Goal: Task Accomplishment & Management: Complete application form

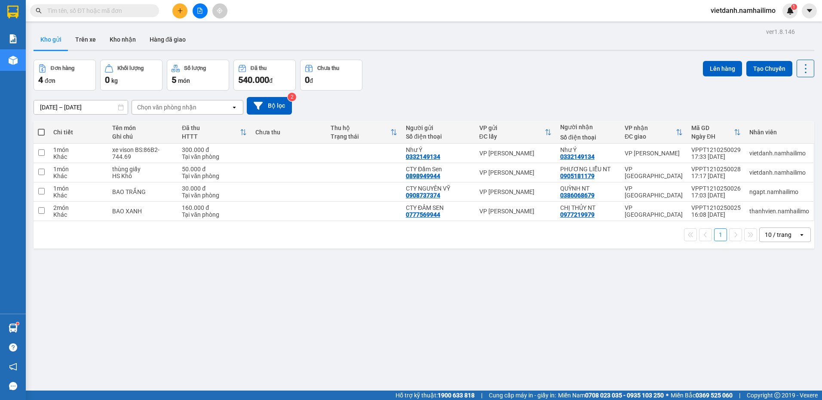
click at [181, 16] on button at bounding box center [179, 10] width 15 height 15
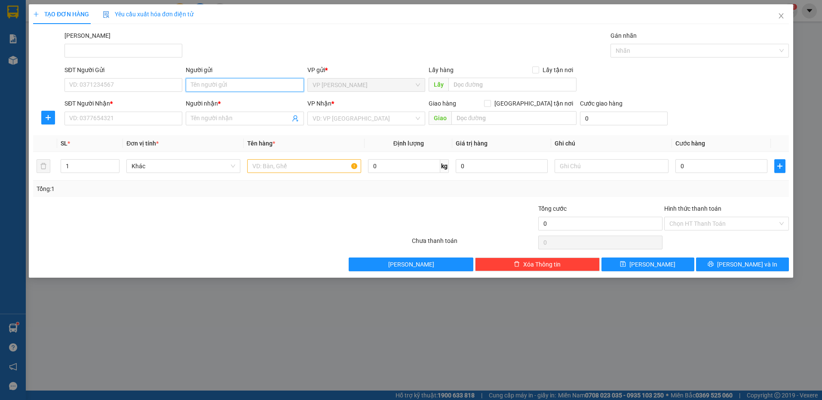
click at [244, 83] on input "Người gửi" at bounding box center [245, 85] width 118 height 14
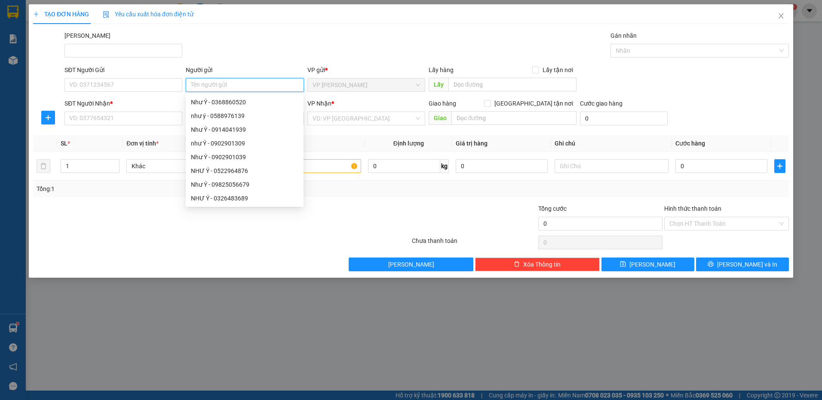
type input "Y"
type input "Ý"
type input "Y"
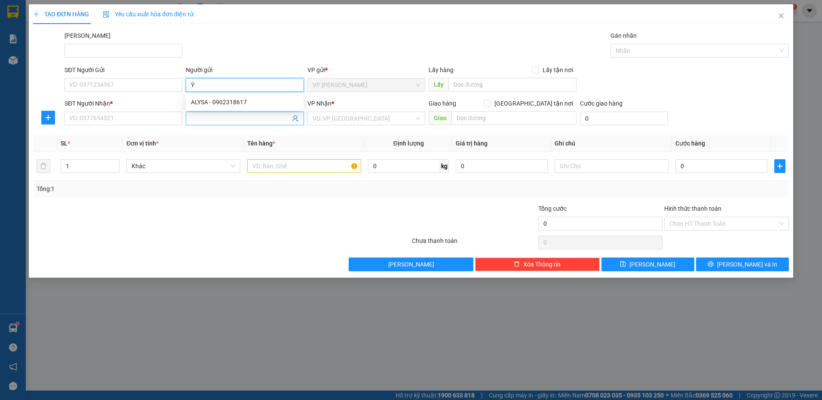
type input "Ý"
click at [220, 122] on input "Người nhận *" at bounding box center [240, 118] width 99 height 9
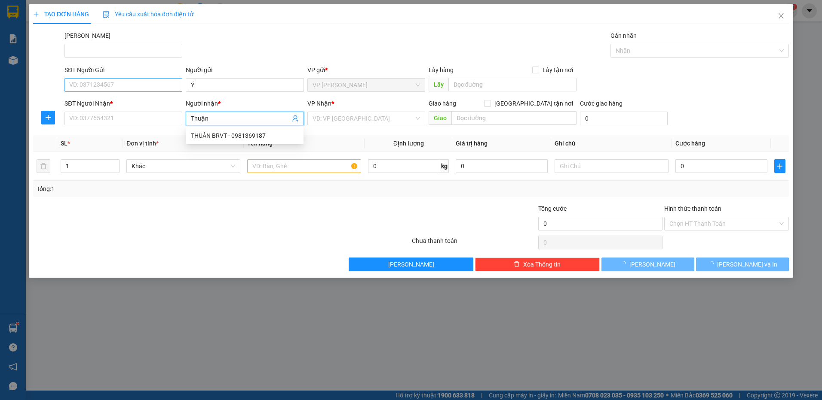
type input "Thuận"
click at [124, 80] on input "SĐT Người Gửi" at bounding box center [123, 85] width 118 height 14
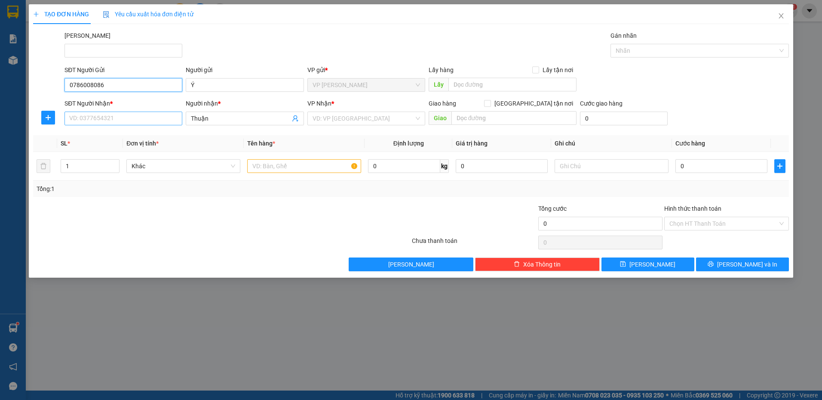
type input "0786008086"
click at [131, 112] on input "SĐT Người Nhận *" at bounding box center [123, 119] width 118 height 14
type input "0939830939"
click at [377, 123] on input "search" at bounding box center [362, 118] width 101 height 13
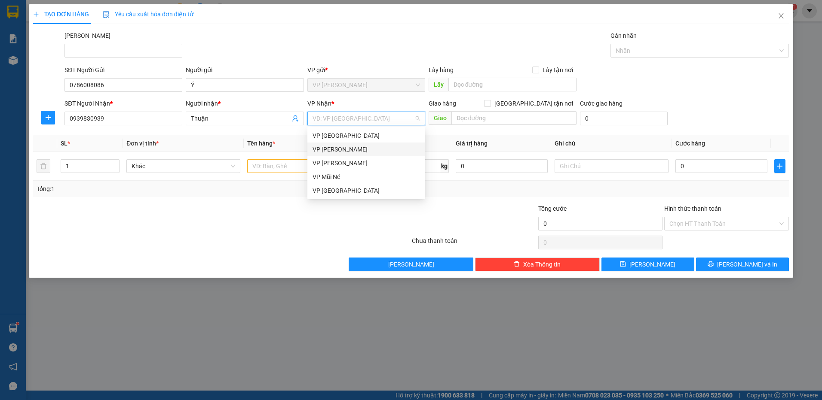
click at [354, 150] on div "VP [PERSON_NAME]" at bounding box center [365, 149] width 107 height 9
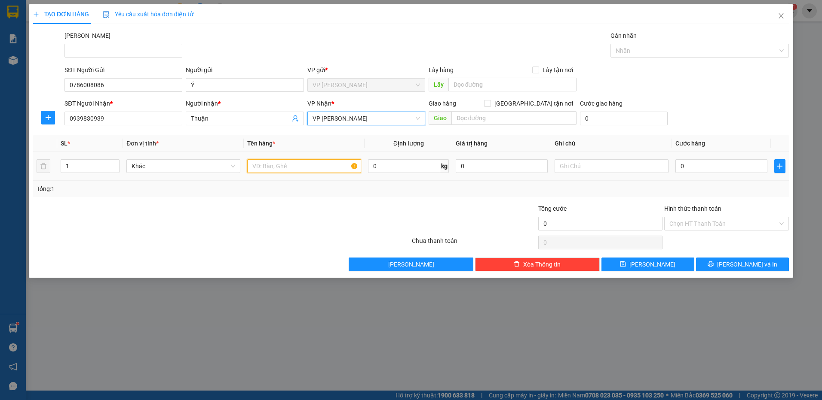
click at [262, 165] on input "text" at bounding box center [304, 166] width 114 height 14
type input "thùng xốp"
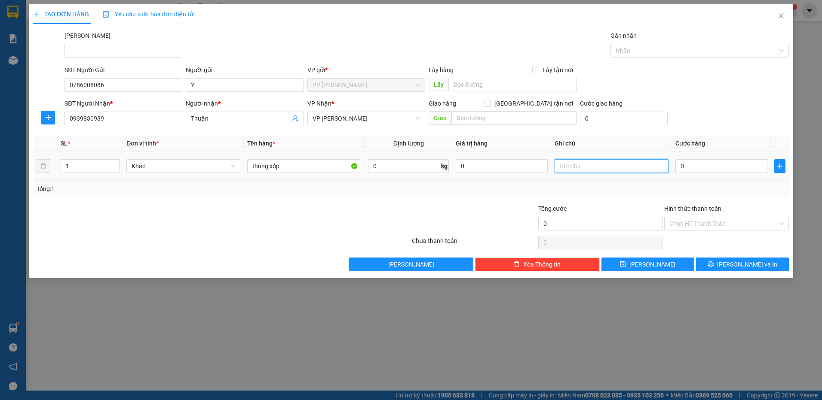
click at [566, 164] on input "text" at bounding box center [611, 166] width 114 height 14
type input "HS hàng tới gọi liền ạ"
click at [693, 171] on input "0" at bounding box center [721, 166] width 92 height 14
type input "03"
type input "3"
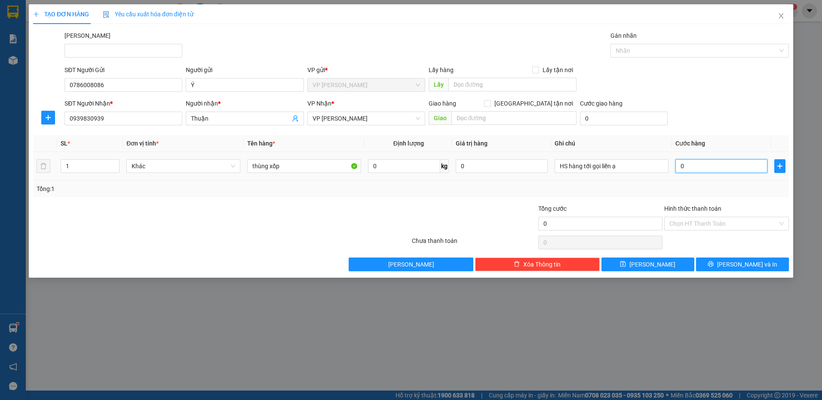
type input "3"
type input "0"
type input "03"
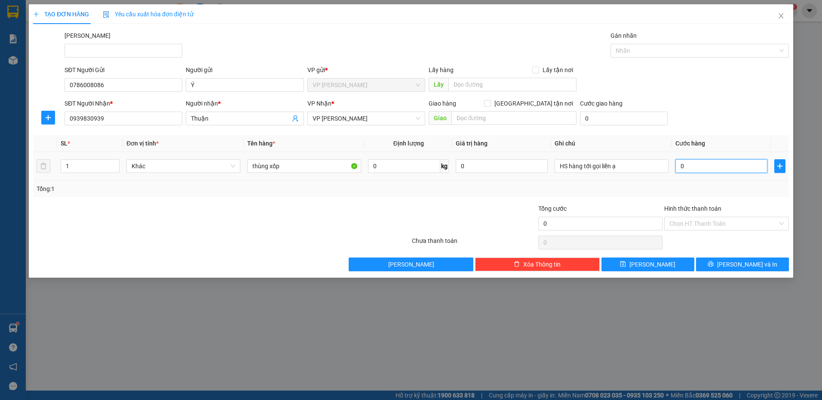
type input "3"
type input "030"
type input "30"
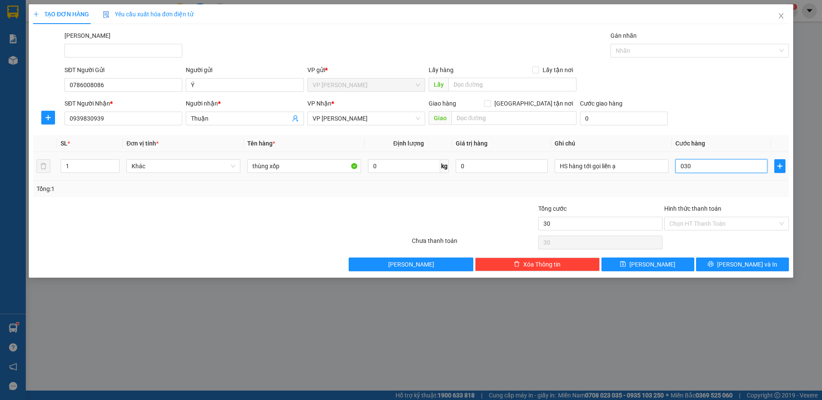
type input "03"
type input "3"
type input "0"
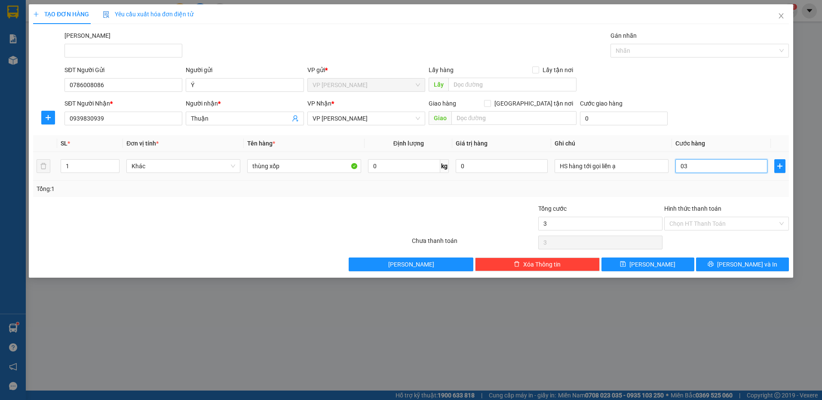
type input "0"
type input "03"
type input "3"
type input "030"
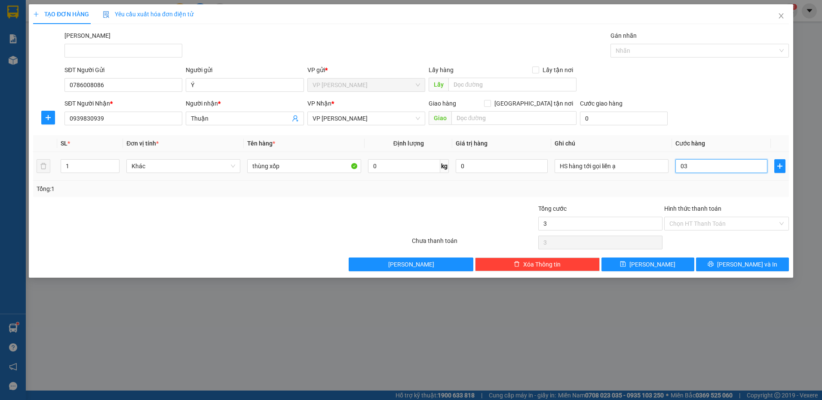
type input "30"
type input "03"
type input "3"
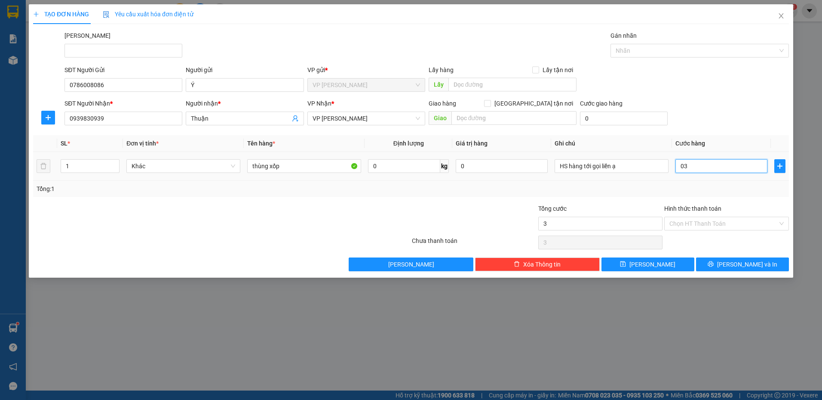
type input "0"
click at [678, 168] on input "0" at bounding box center [721, 166] width 92 height 14
type input "30"
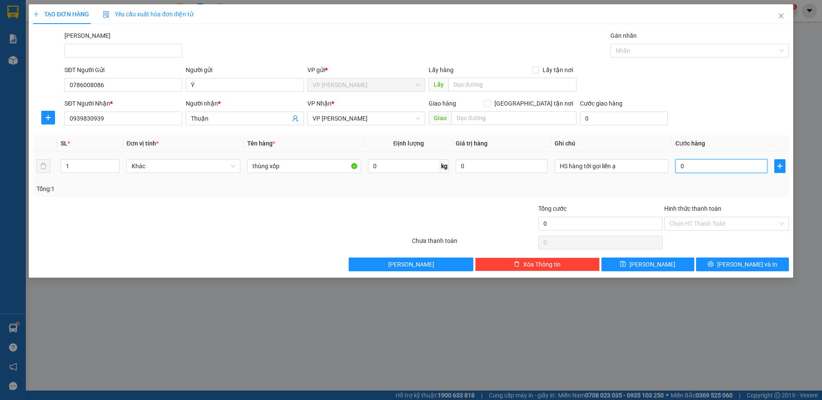
type input "30"
type input "30.000"
click at [679, 186] on div "Tổng: 1" at bounding box center [411, 188] width 748 height 9
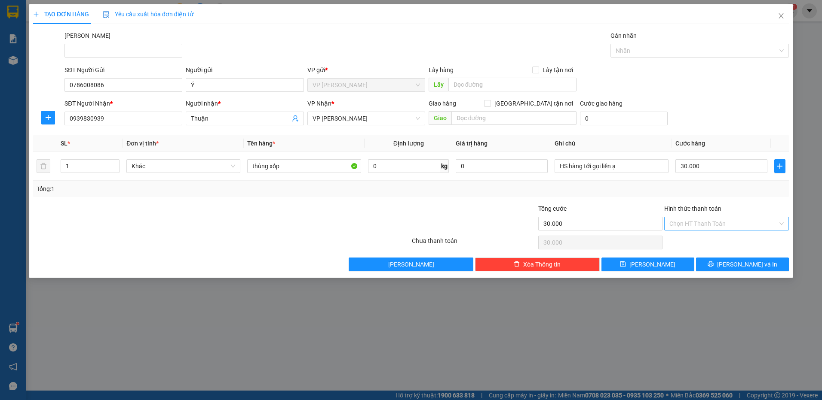
click at [703, 221] on input "Hình thức thanh toán" at bounding box center [723, 223] width 108 height 13
click at [697, 238] on div "Tại văn phòng" at bounding box center [726, 240] width 114 height 9
type input "0"
click at [711, 261] on button "[PERSON_NAME] và In" at bounding box center [742, 265] width 93 height 14
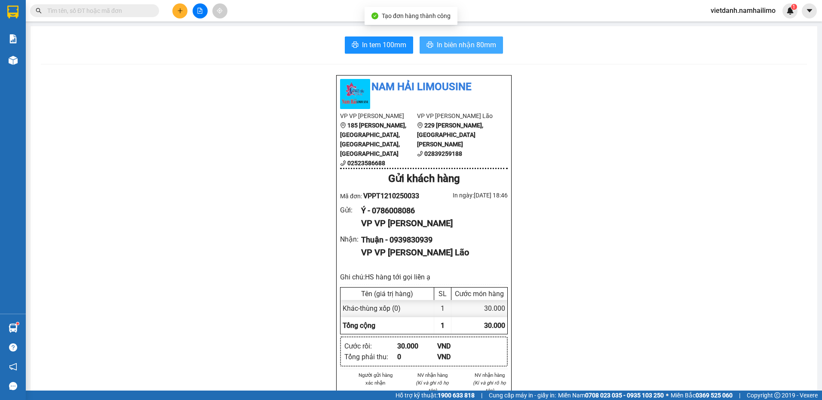
click at [452, 48] on span "In biên nhận 80mm" at bounding box center [466, 45] width 59 height 11
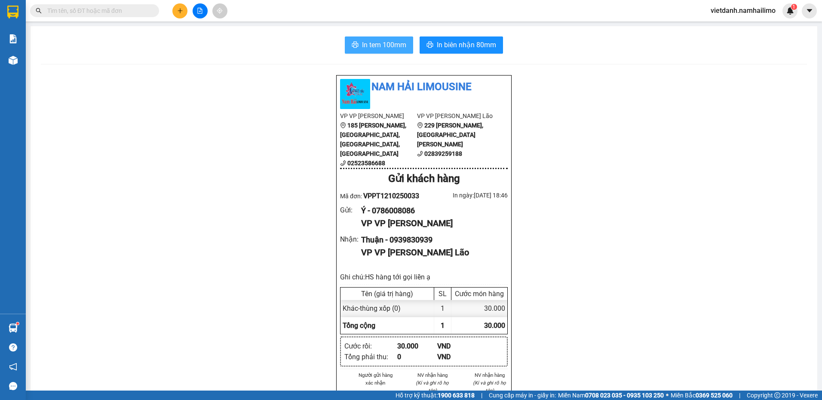
click at [347, 51] on button "In tem 100mm" at bounding box center [379, 45] width 68 height 17
click at [348, 51] on button "In tem 100mm" at bounding box center [379, 45] width 68 height 17
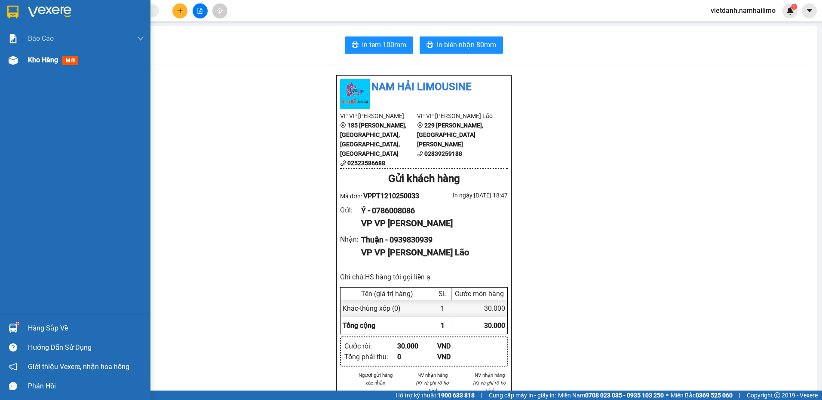
click at [58, 57] on span "Kho hàng" at bounding box center [43, 60] width 30 height 8
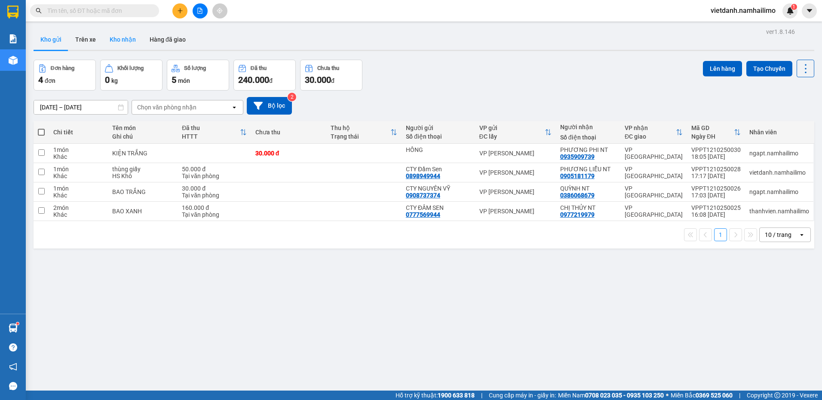
click at [115, 41] on button "Kho nhận" at bounding box center [123, 39] width 40 height 21
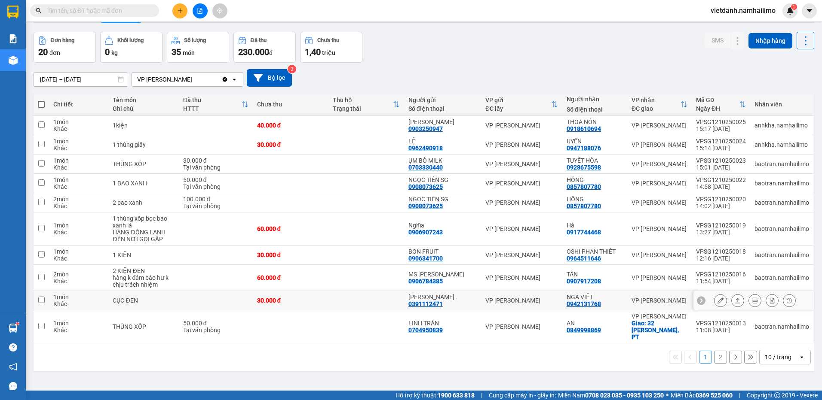
scroll to position [40, 0]
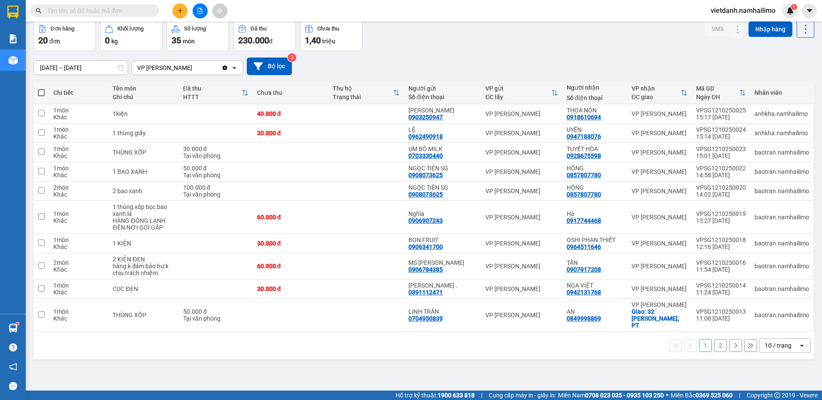
click at [714, 339] on button "2" at bounding box center [720, 345] width 13 height 13
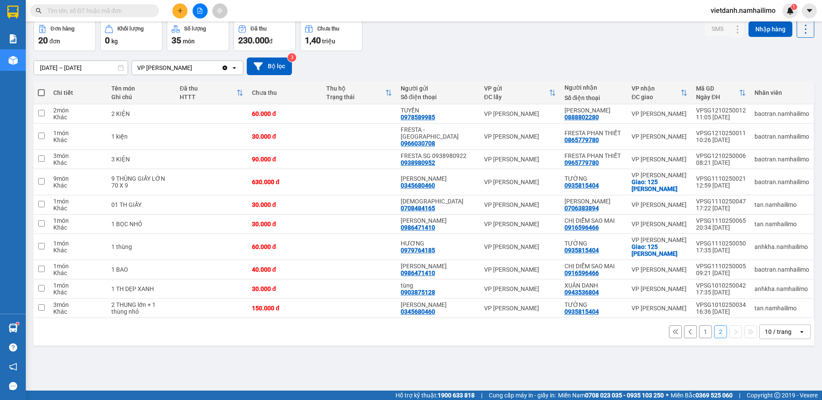
click at [699, 327] on button "1" at bounding box center [705, 332] width 13 height 13
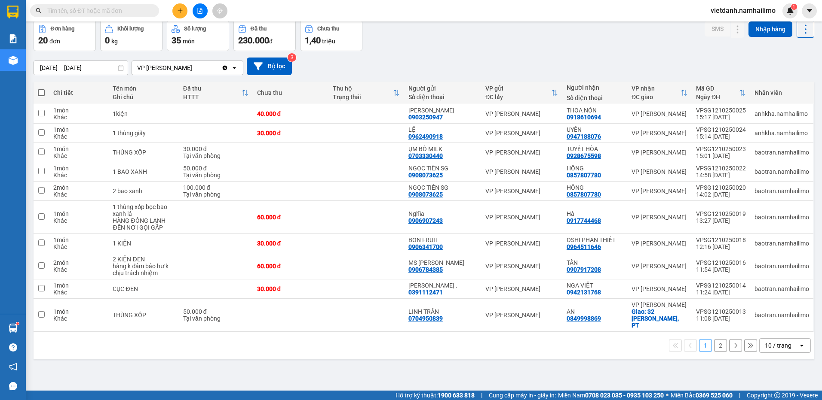
click at [715, 339] on button "2" at bounding box center [720, 345] width 13 height 13
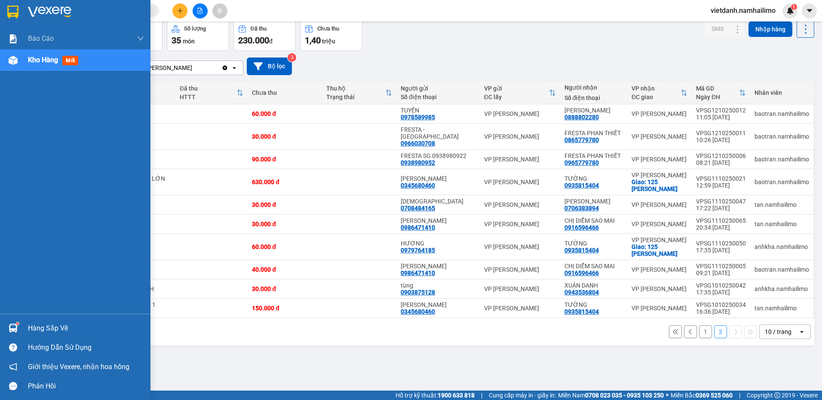
click at [26, 331] on div "Hàng sắp về" at bounding box center [75, 328] width 150 height 19
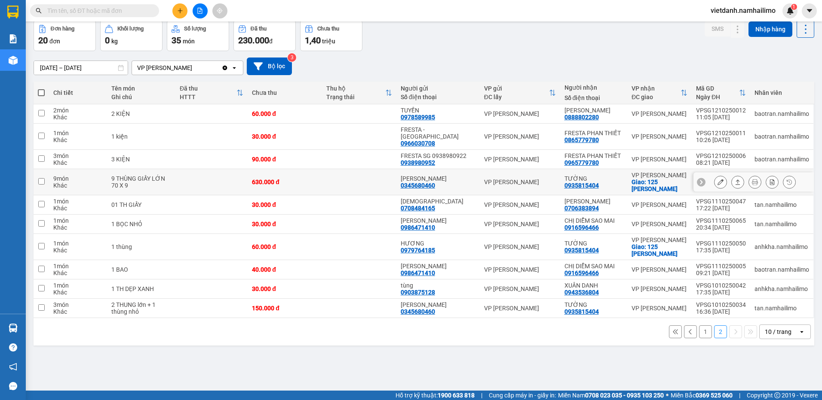
click at [386, 188] on section "Kết quả tìm kiếm ( 0 ) Bộ lọc No Data vietdanh.namhailimo 1 Báo cáo Báo cáo dòn…" at bounding box center [411, 200] width 822 height 400
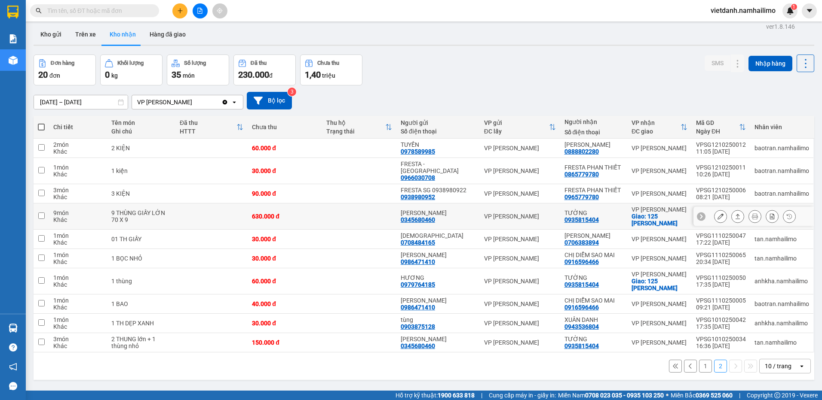
scroll to position [0, 0]
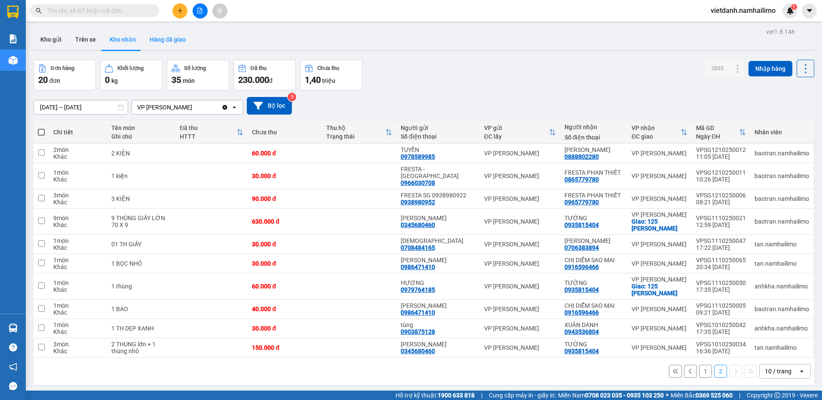
click at [162, 34] on button "Hàng đã giao" at bounding box center [168, 39] width 50 height 21
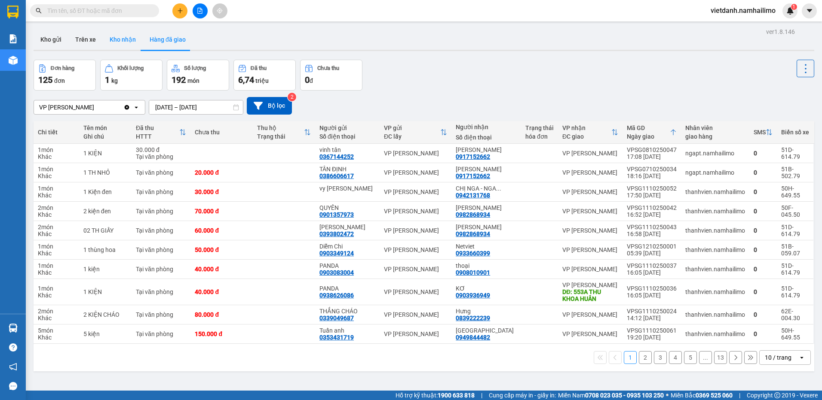
click at [116, 43] on button "Kho nhận" at bounding box center [123, 39] width 40 height 21
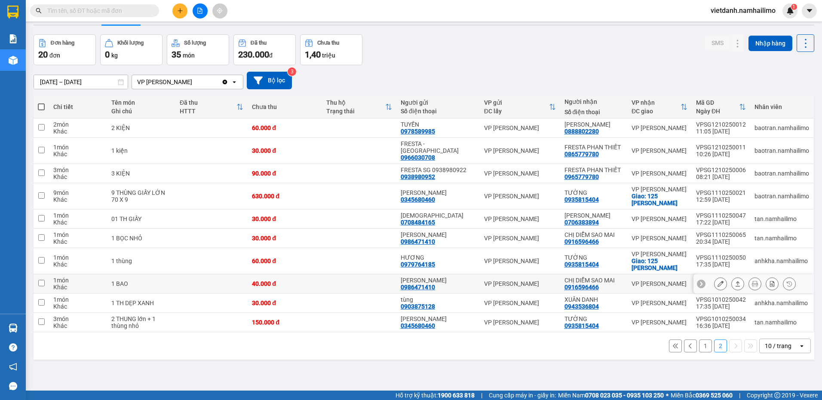
scroll to position [40, 0]
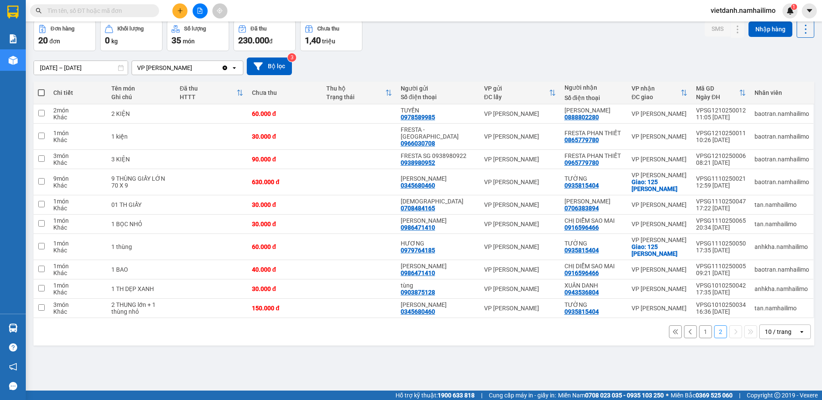
click at [687, 329] on icon at bounding box center [690, 332] width 6 height 6
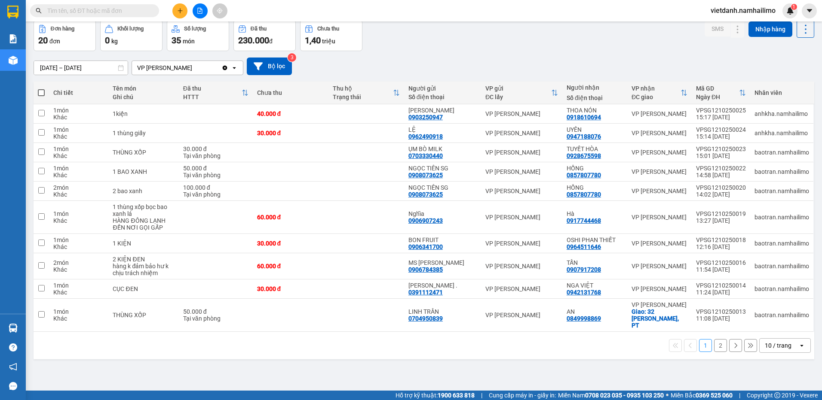
click at [714, 343] on button "2" at bounding box center [720, 345] width 13 height 13
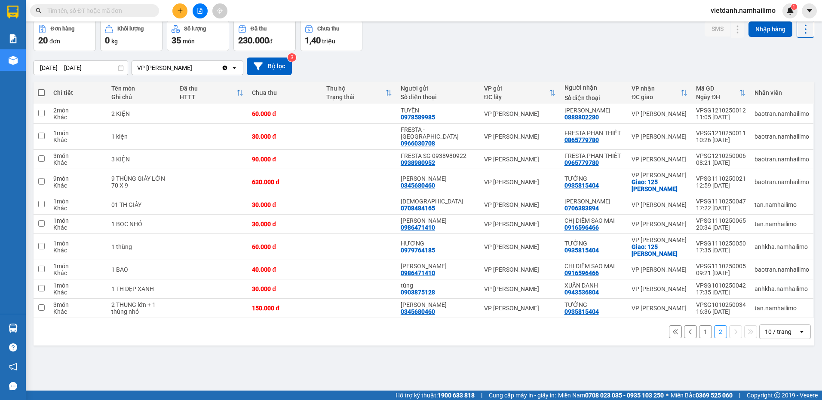
click at [699, 327] on button "1" at bounding box center [705, 332] width 13 height 13
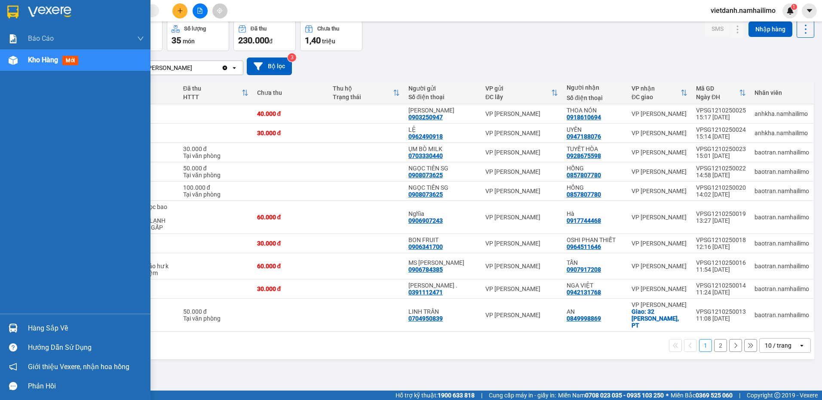
click at [27, 324] on div "Hàng sắp về" at bounding box center [75, 328] width 150 height 19
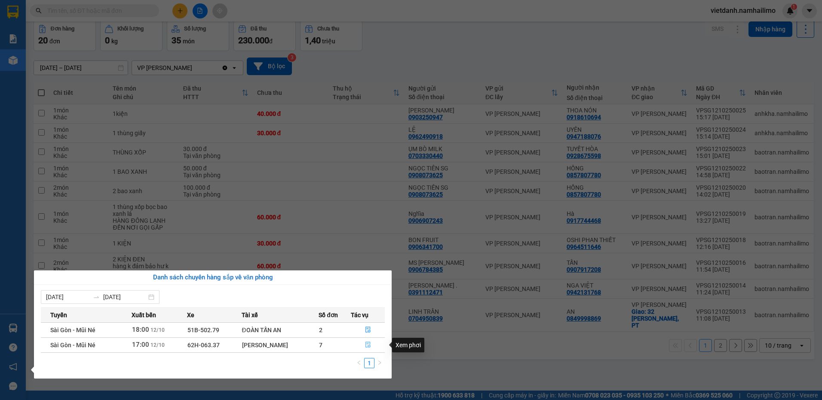
drag, startPoint x: 367, startPoint y: 344, endPoint x: 376, endPoint y: 343, distance: 9.1
click at [367, 344] on icon "file-done" at bounding box center [368, 345] width 6 height 6
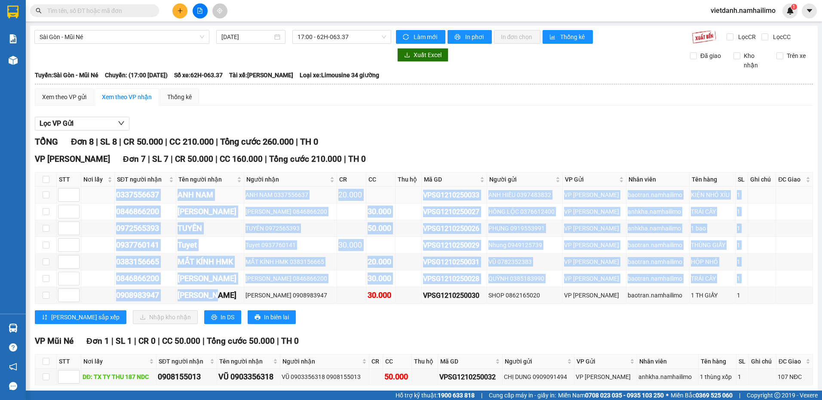
drag, startPoint x: 221, startPoint y: 296, endPoint x: 96, endPoint y: 194, distance: 161.3
click at [96, 194] on tbody "0337556637 [GEOGRAPHIC_DATA] NAM 0337556637 20.000 VPSG1210250033 ANH HIẾU 0397…" at bounding box center [423, 245] width 777 height 117
click at [410, 250] on td at bounding box center [408, 245] width 26 height 17
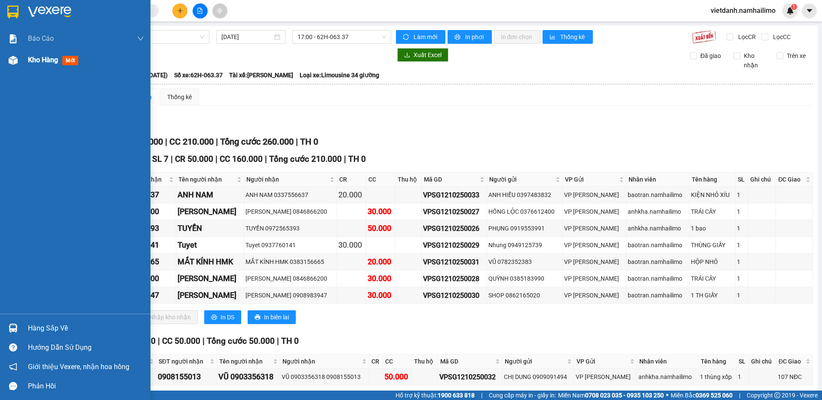
click at [51, 58] on span "Kho hàng" at bounding box center [43, 60] width 30 height 8
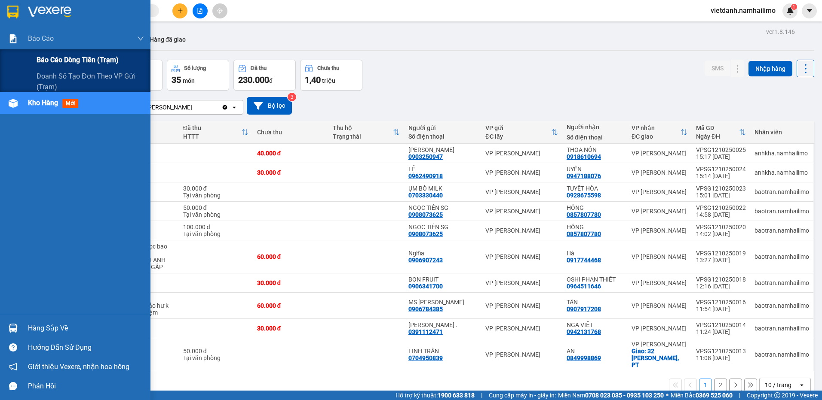
click at [70, 58] on span "Báo cáo dòng tiền (trạm)" at bounding box center [78, 60] width 82 height 11
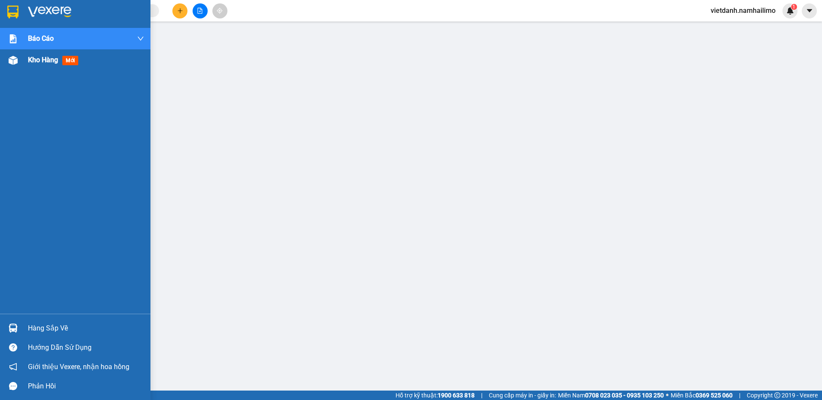
click at [17, 60] on img at bounding box center [13, 60] width 9 height 9
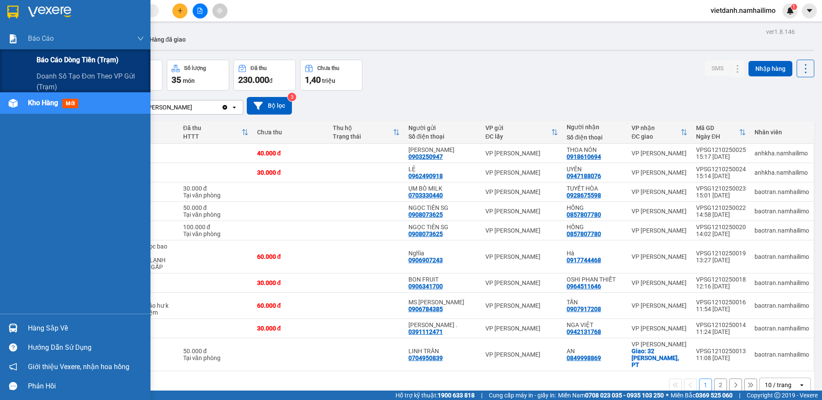
click at [37, 57] on span "Báo cáo dòng tiền (trạm)" at bounding box center [78, 60] width 82 height 11
